Goal: Task Accomplishment & Management: Use online tool/utility

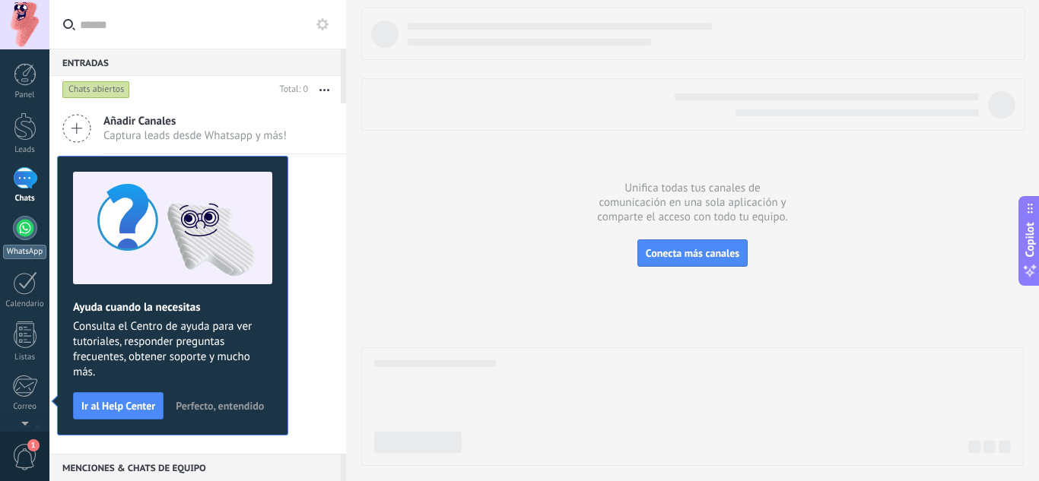
click at [30, 232] on div at bounding box center [25, 228] width 24 height 24
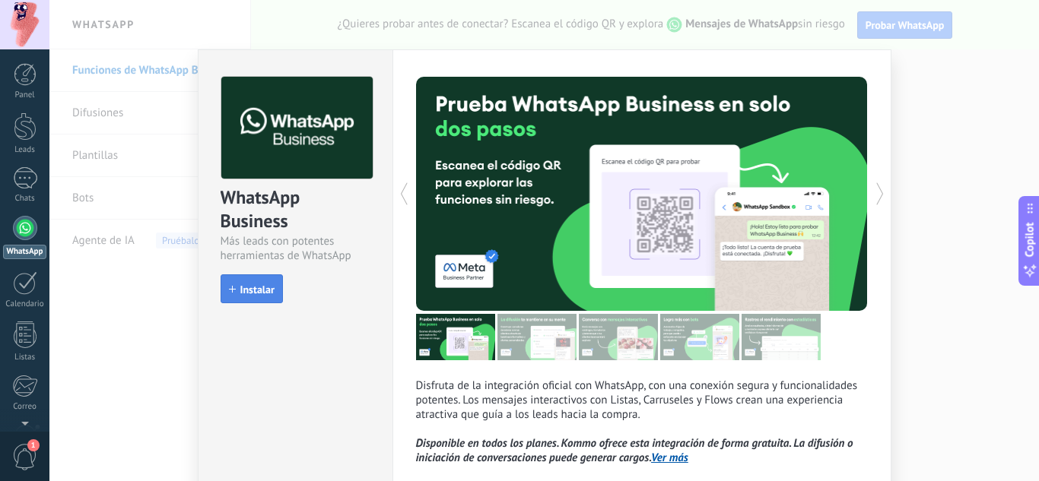
click at [258, 288] on span "Instalar" at bounding box center [257, 289] width 34 height 11
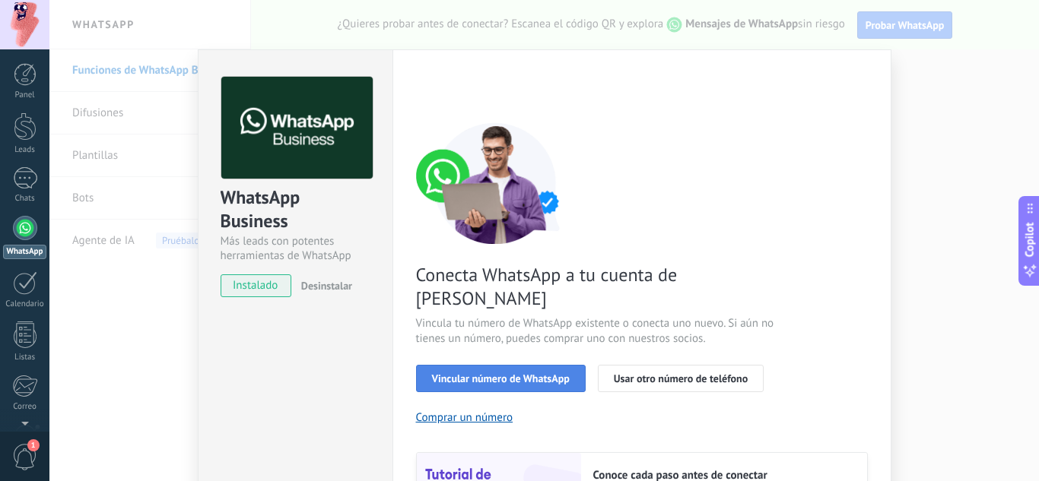
click at [505, 373] on span "Vincular número de WhatsApp" at bounding box center [501, 378] width 138 height 11
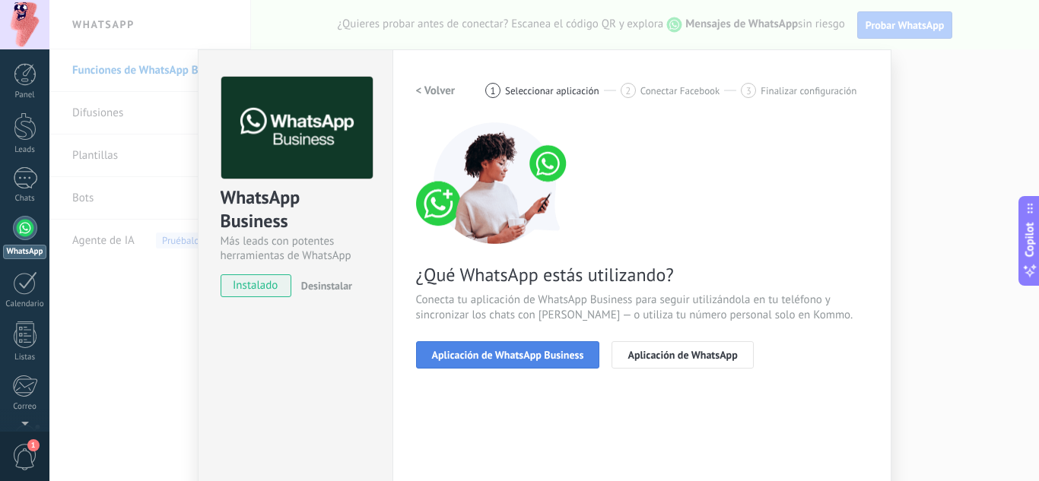
click at [538, 351] on span "Aplicación de WhatsApp Business" at bounding box center [508, 355] width 152 height 11
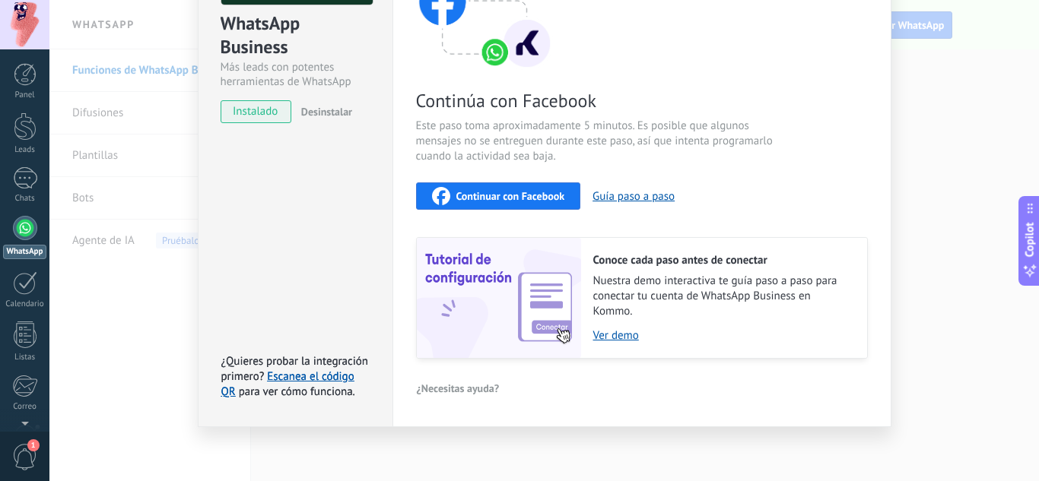
scroll to position [176, 0]
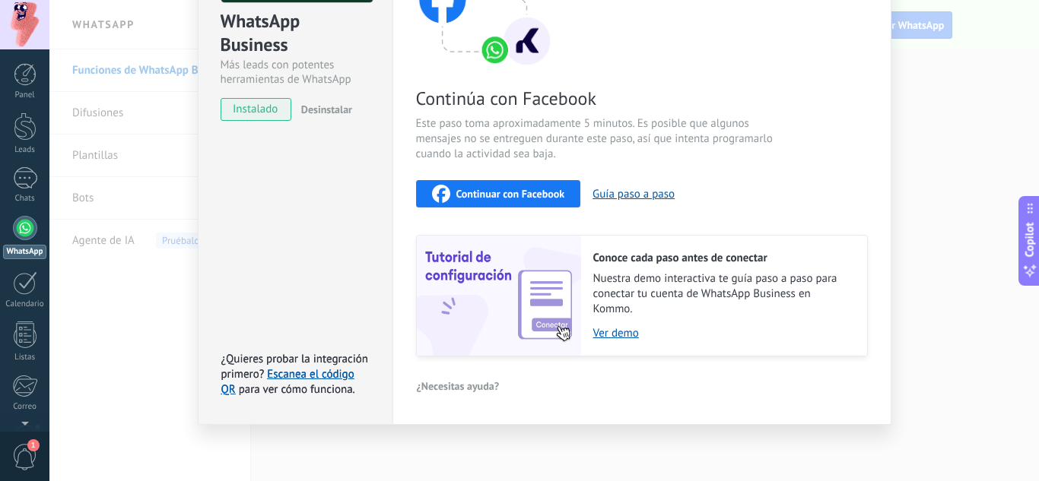
click at [700, 451] on div "WhatsApp Business Más leads con potentes herramientas de WhatsApp instalado Des…" at bounding box center [543, 240] width 989 height 481
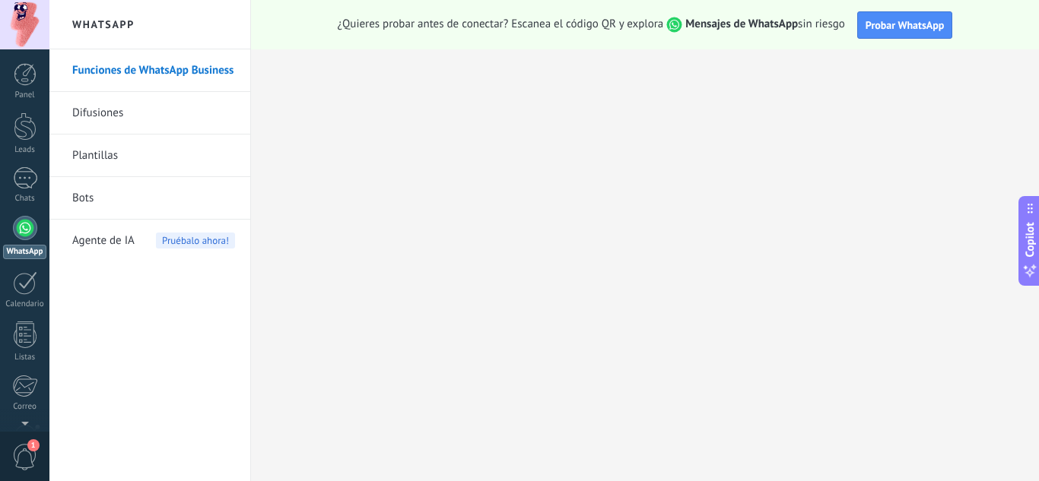
scroll to position [0, 0]
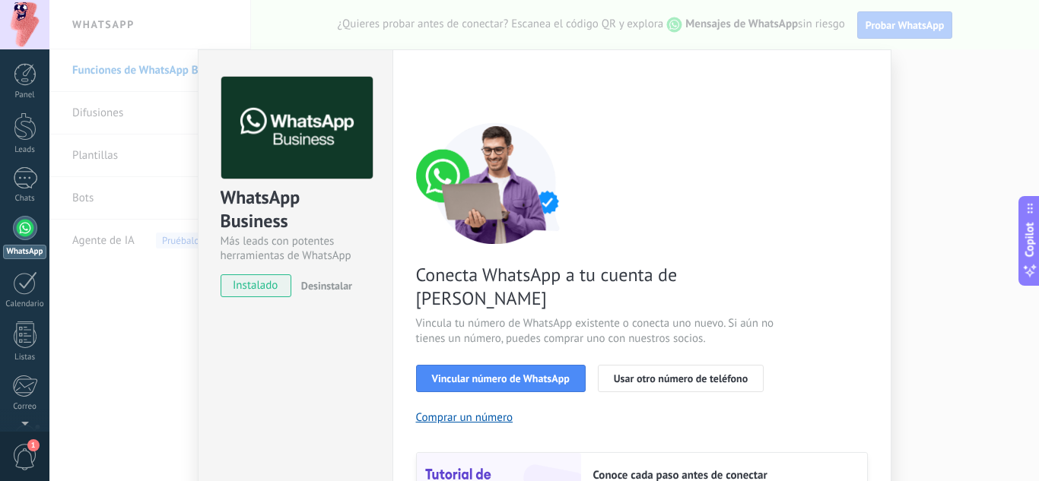
click at [81, 317] on div "WhatsApp Business Más leads con potentes herramientas de WhatsApp instalado Des…" at bounding box center [543, 240] width 989 height 481
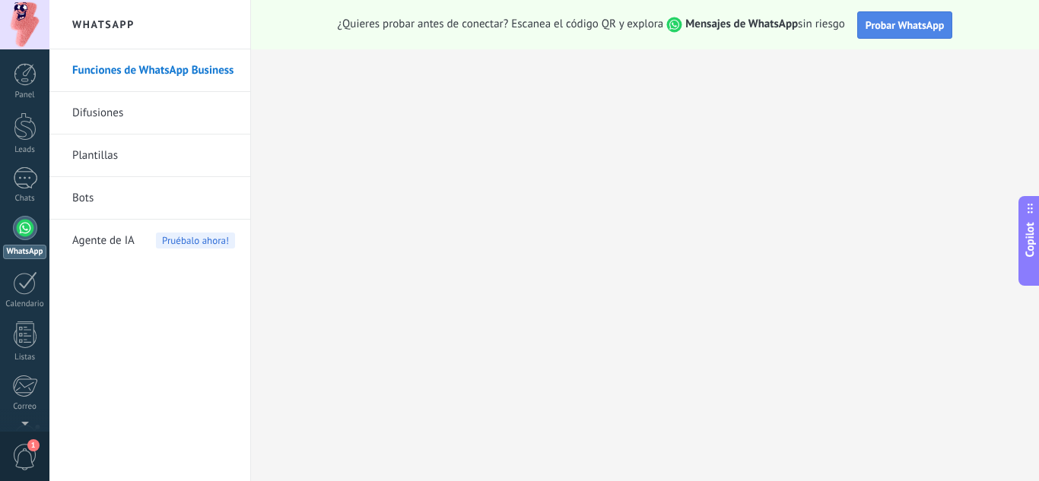
click at [915, 23] on span "Probar WhatsApp" at bounding box center [904, 25] width 79 height 14
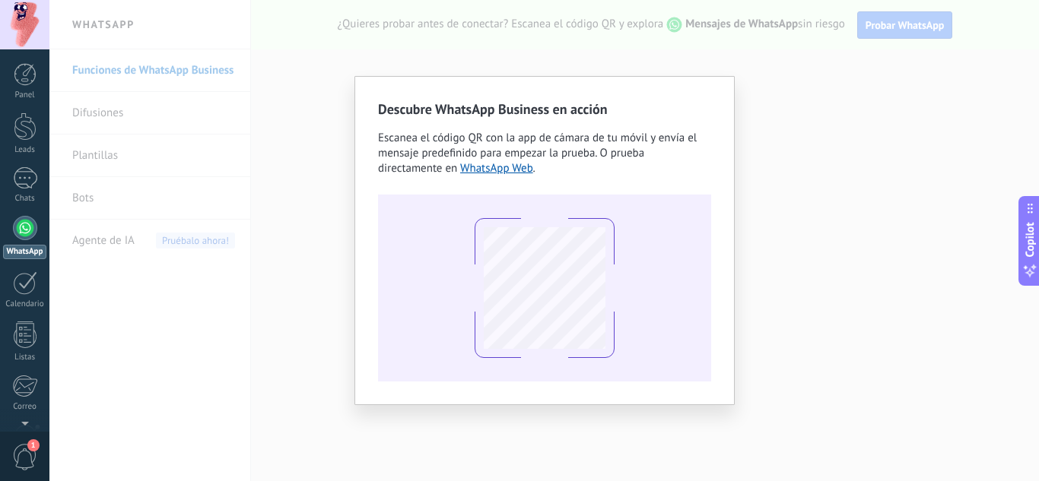
click at [615, 195] on div at bounding box center [544, 288] width 333 height 187
click at [685, 272] on div at bounding box center [544, 288] width 333 height 187
click at [858, 334] on div "Descubre WhatsApp Business en acción Escanea el código QR con la app [PERSON_NA…" at bounding box center [543, 240] width 989 height 481
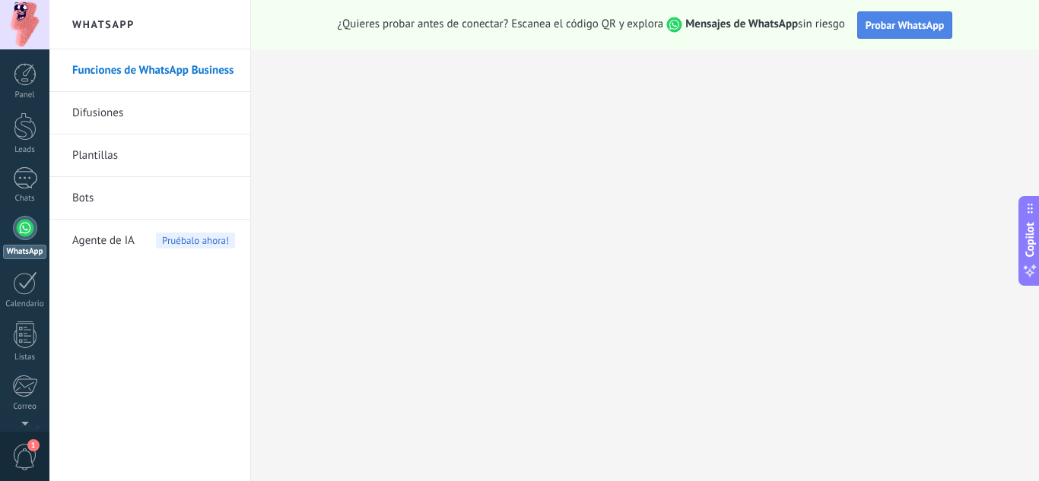
click at [904, 24] on span "Probar WhatsApp" at bounding box center [904, 25] width 79 height 14
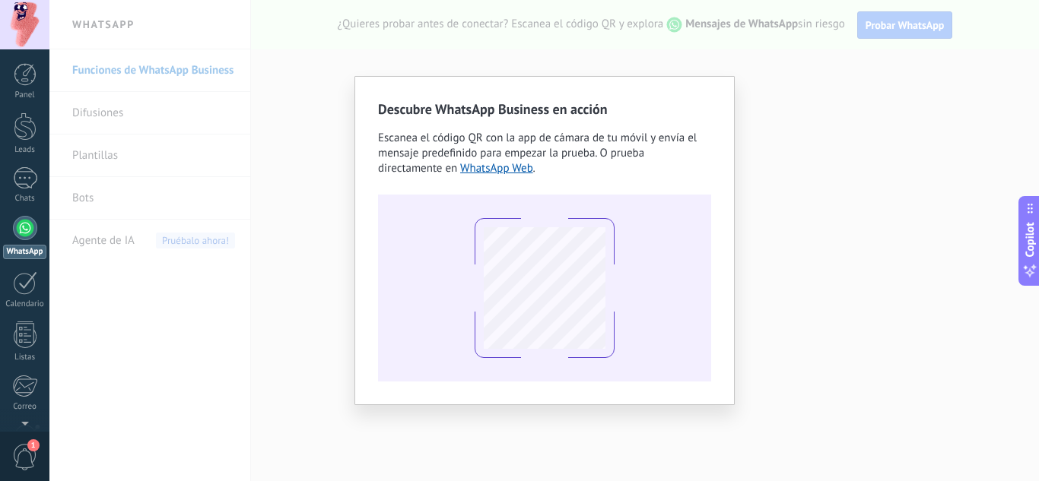
click at [817, 315] on div "Descubre WhatsApp Business en acción Escanea el código QR con la app [PERSON_NA…" at bounding box center [543, 240] width 989 height 481
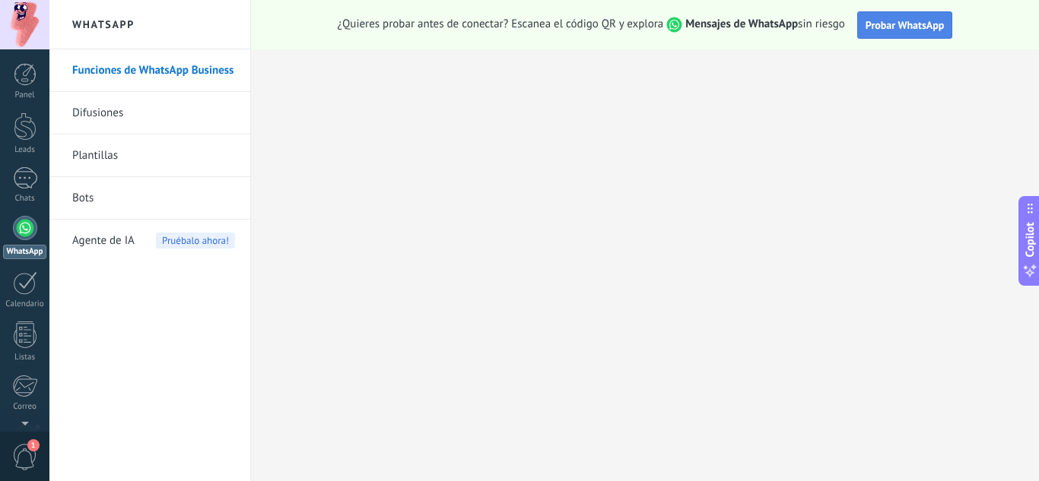
click at [899, 24] on span "Probar WhatsApp" at bounding box center [904, 25] width 79 height 14
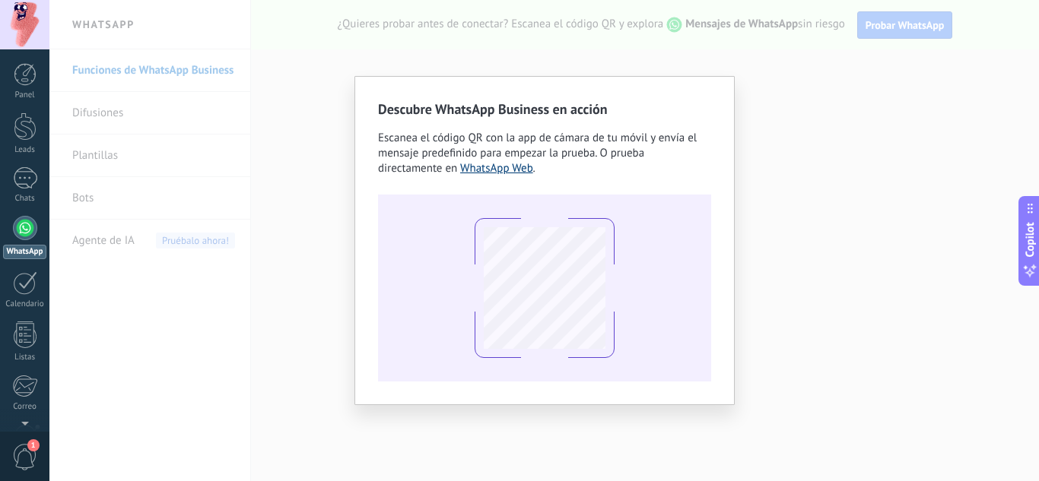
click at [501, 172] on link "WhatsApp Web" at bounding box center [496, 168] width 73 height 14
click at [687, 211] on div at bounding box center [544, 288] width 333 height 187
click at [816, 285] on div "Descubre WhatsApp Business en acción Escanea el código QR con la app [PERSON_NA…" at bounding box center [543, 240] width 989 height 481
